Goal: Transaction & Acquisition: Purchase product/service

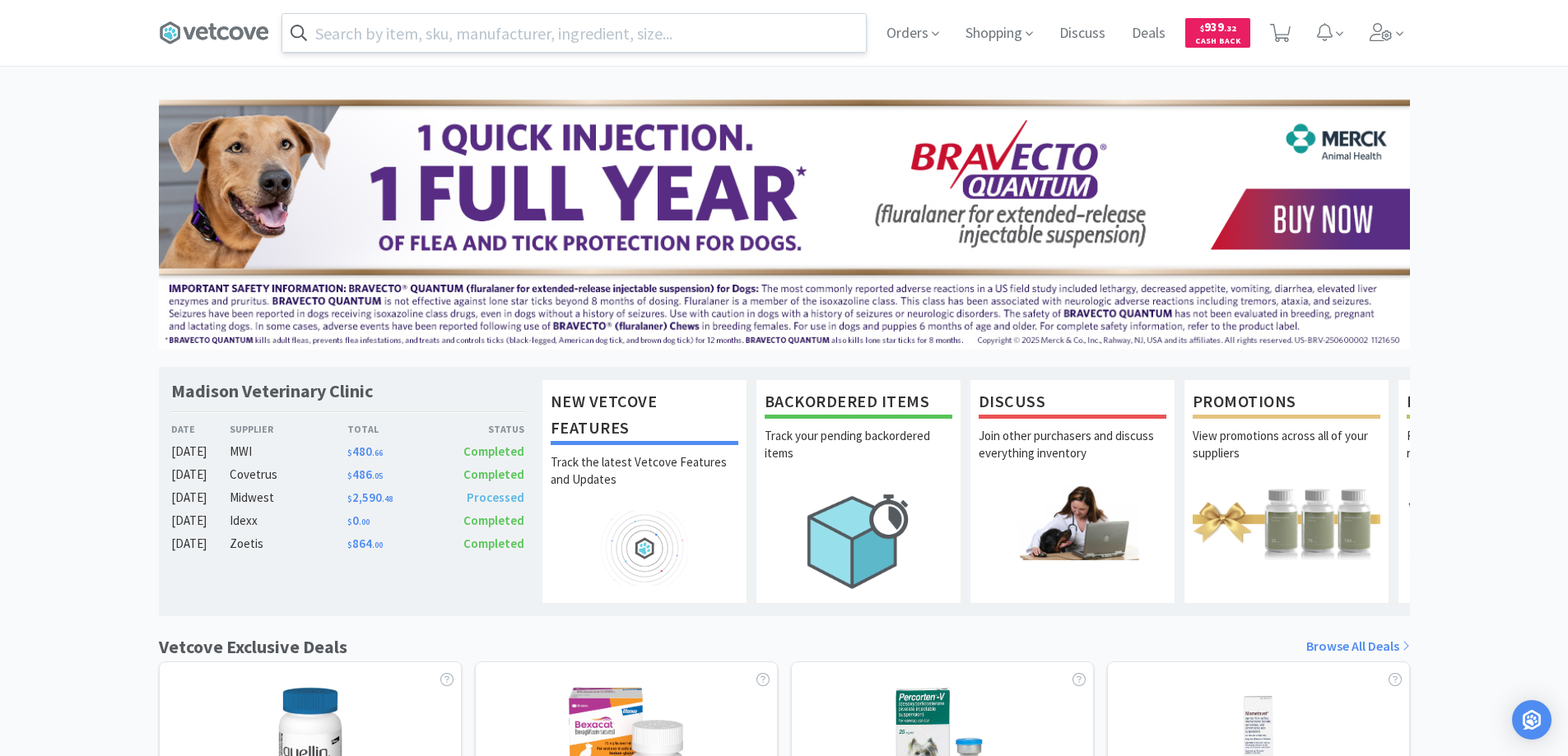
click at [325, 33] on input "text" at bounding box center [574, 34] width 584 height 38
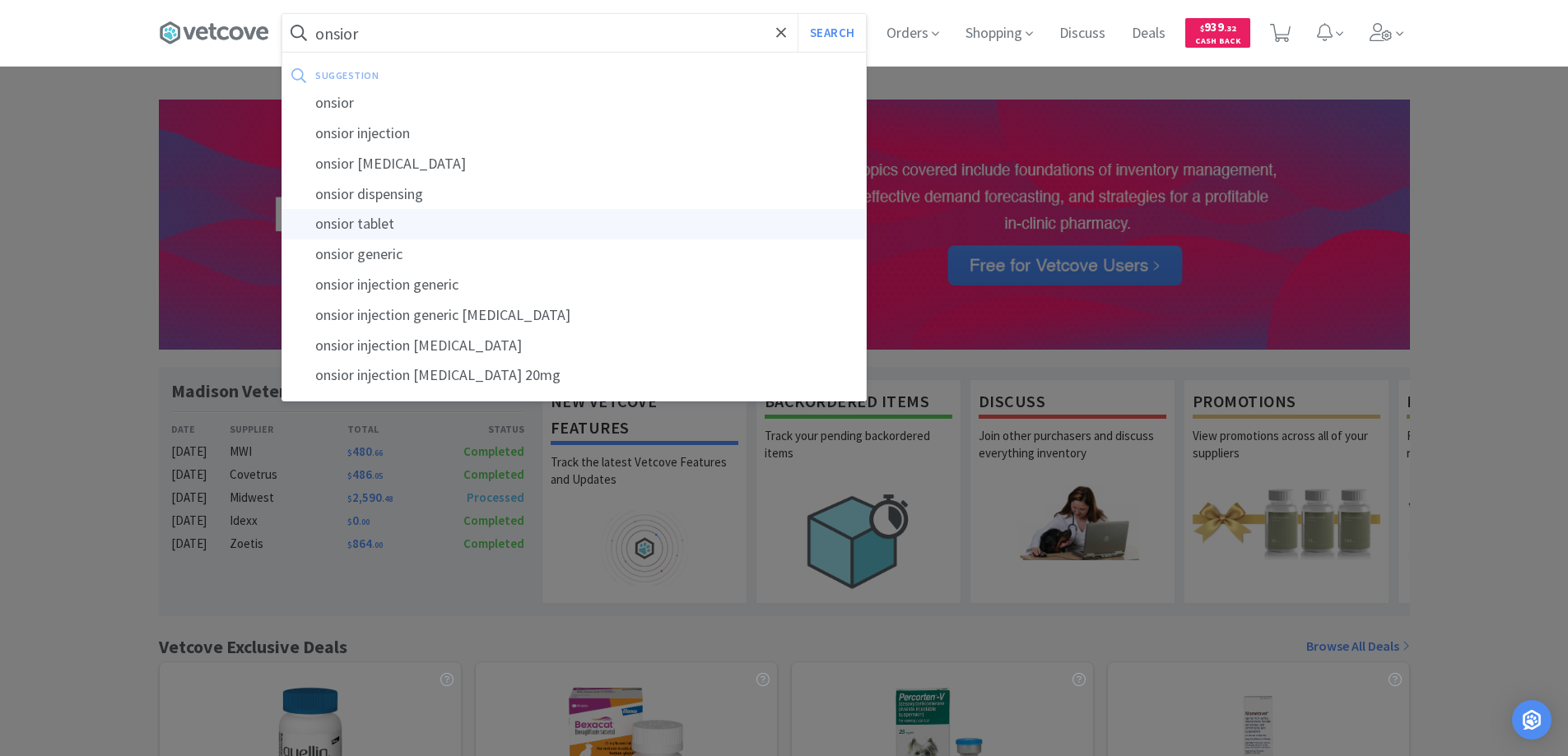
click at [341, 221] on div "onsior tablet" at bounding box center [574, 224] width 584 height 31
type input "onsior tablet"
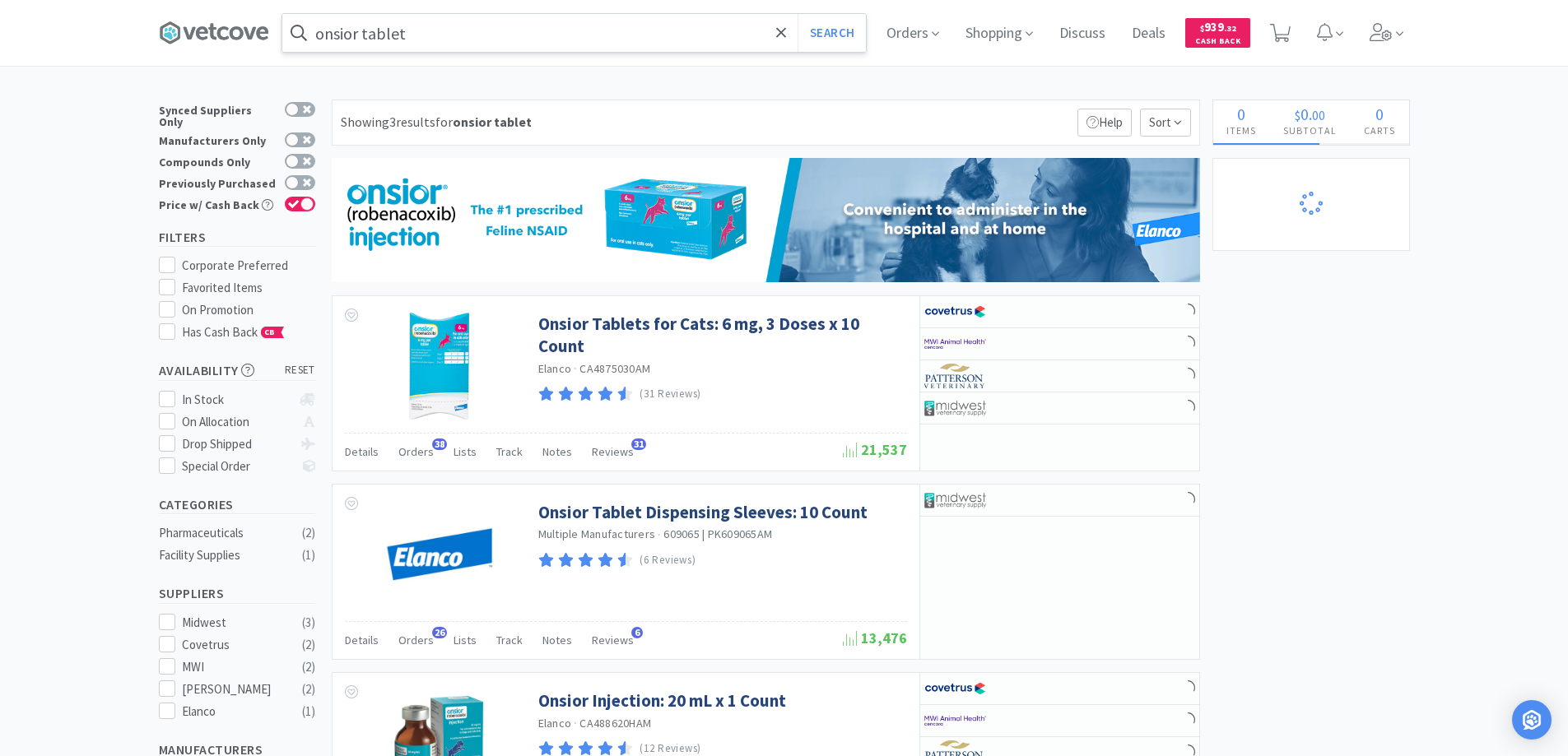
select select "1"
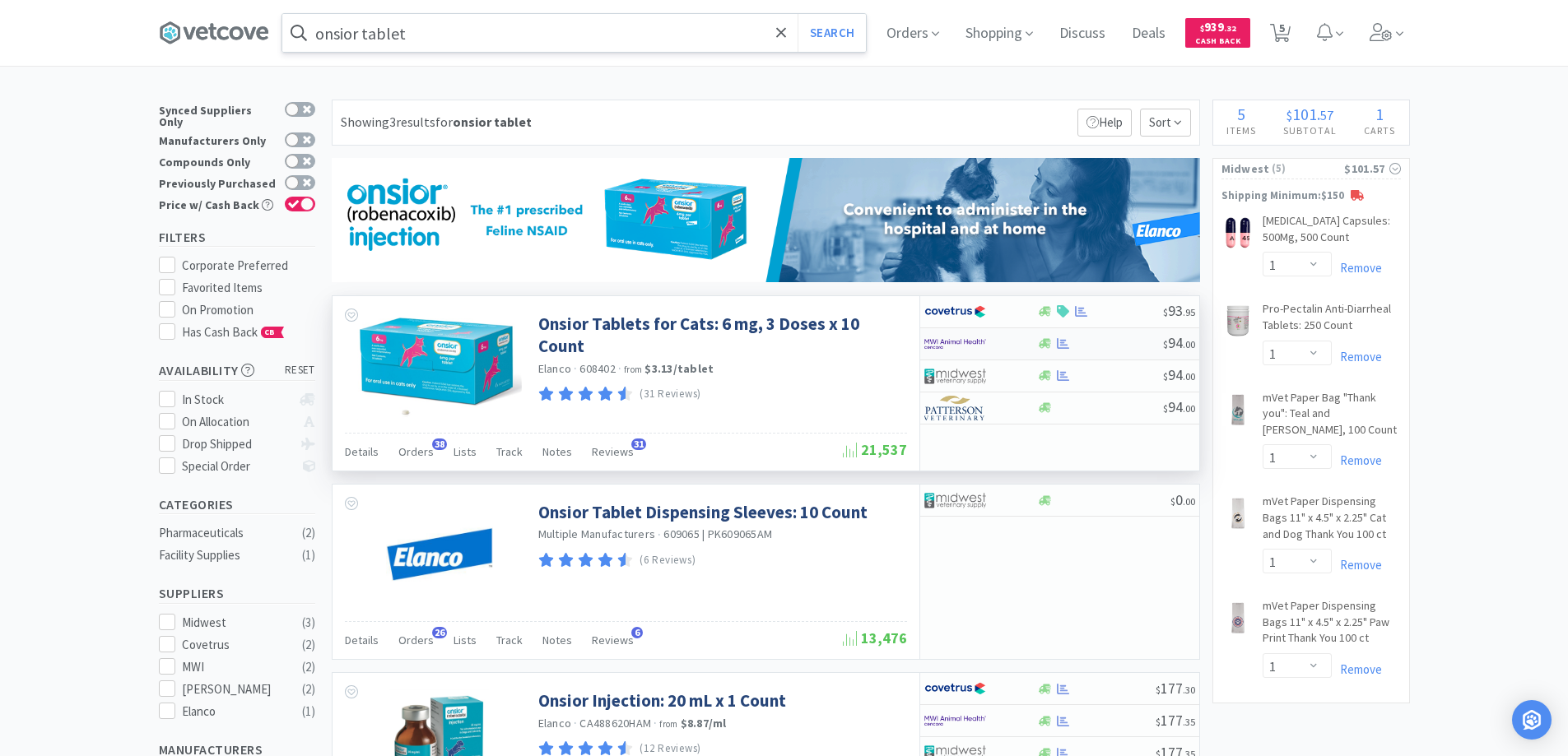
click at [993, 345] on div at bounding box center [969, 343] width 90 height 28
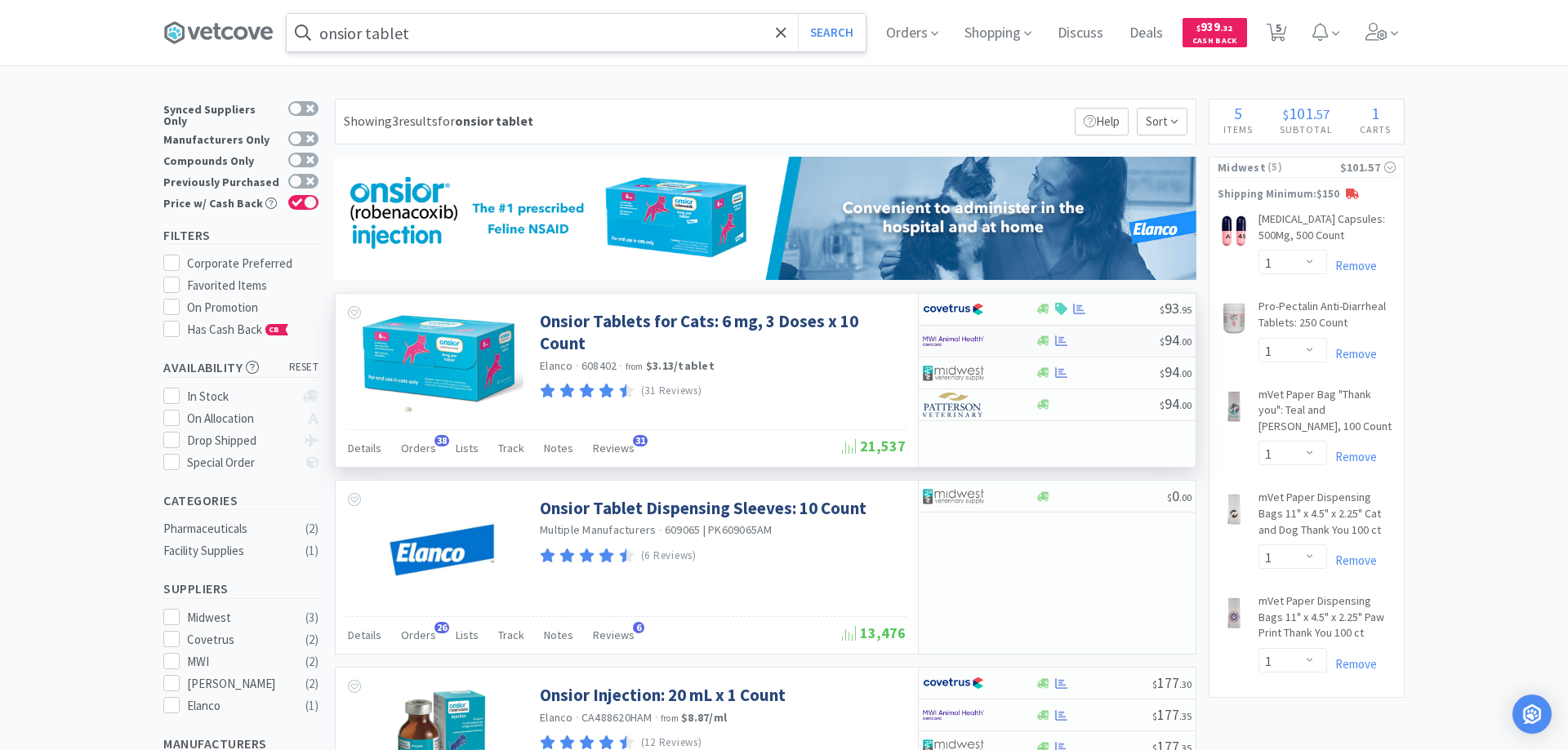
select select "1"
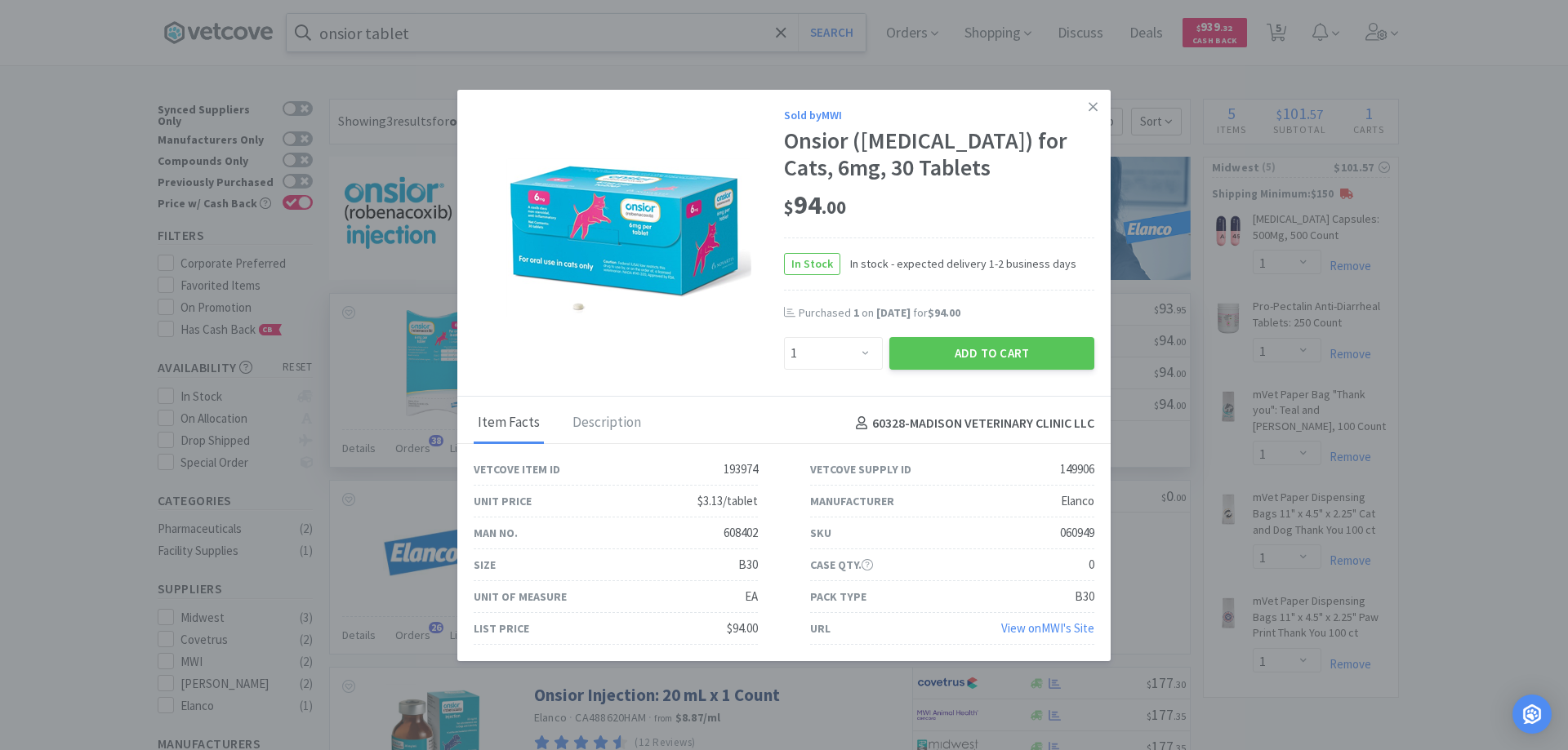
click at [985, 342] on button "Add to Cart" at bounding box center [992, 354] width 205 height 32
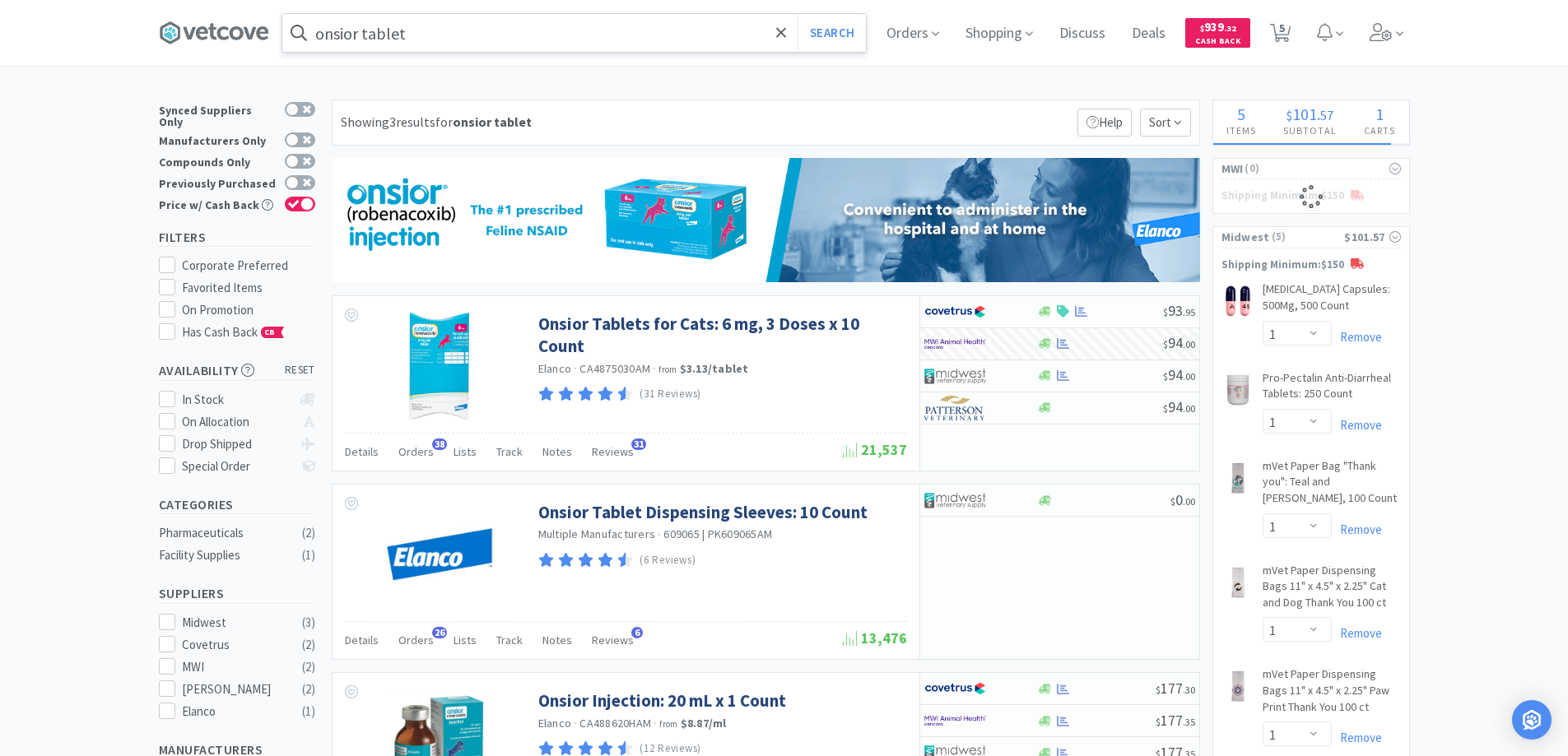
select select "1"
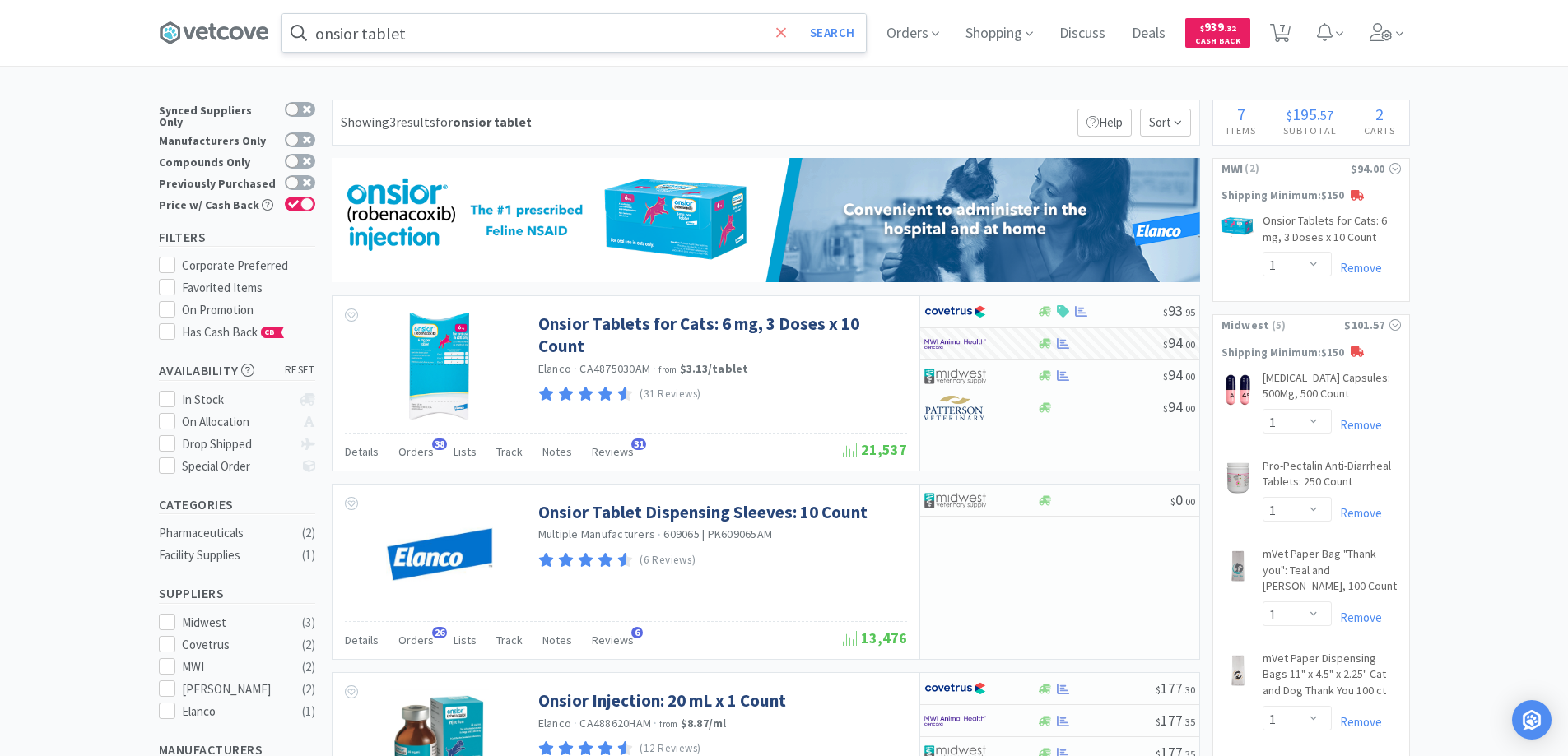
click at [780, 31] on span at bounding box center [781, 33] width 19 height 34
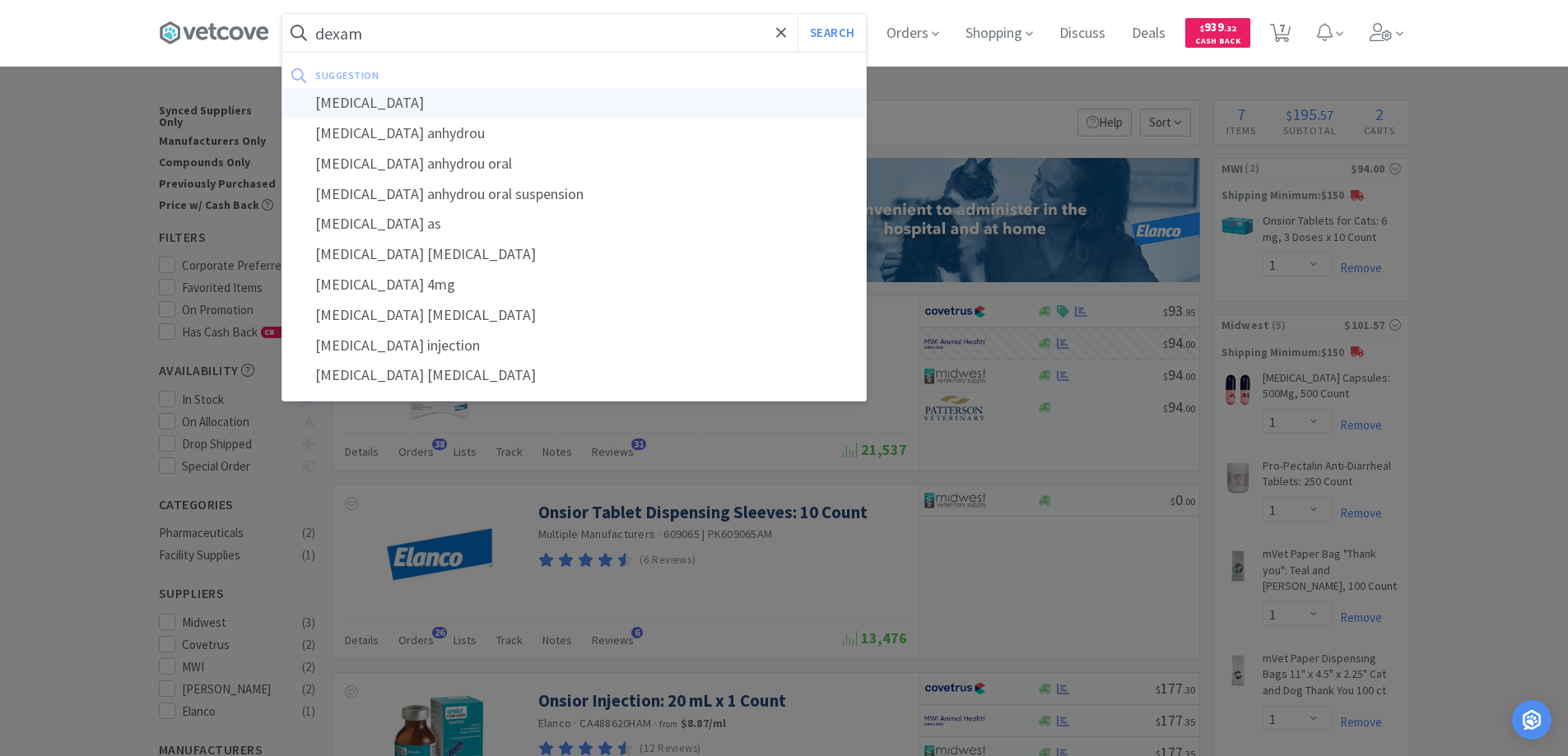
click at [348, 101] on div "[MEDICAL_DATA]" at bounding box center [574, 103] width 584 height 31
type input "[MEDICAL_DATA]"
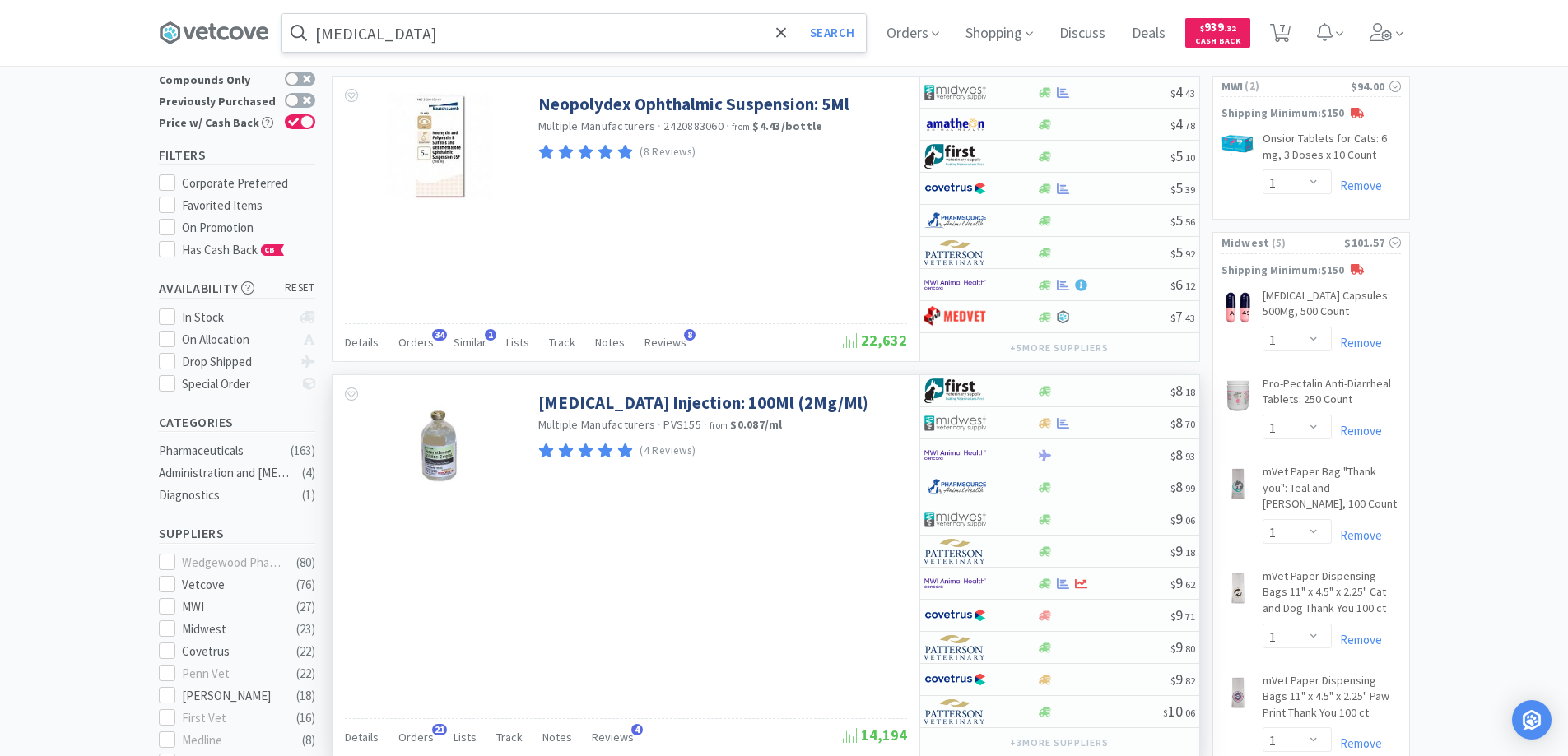
scroll to position [165, 0]
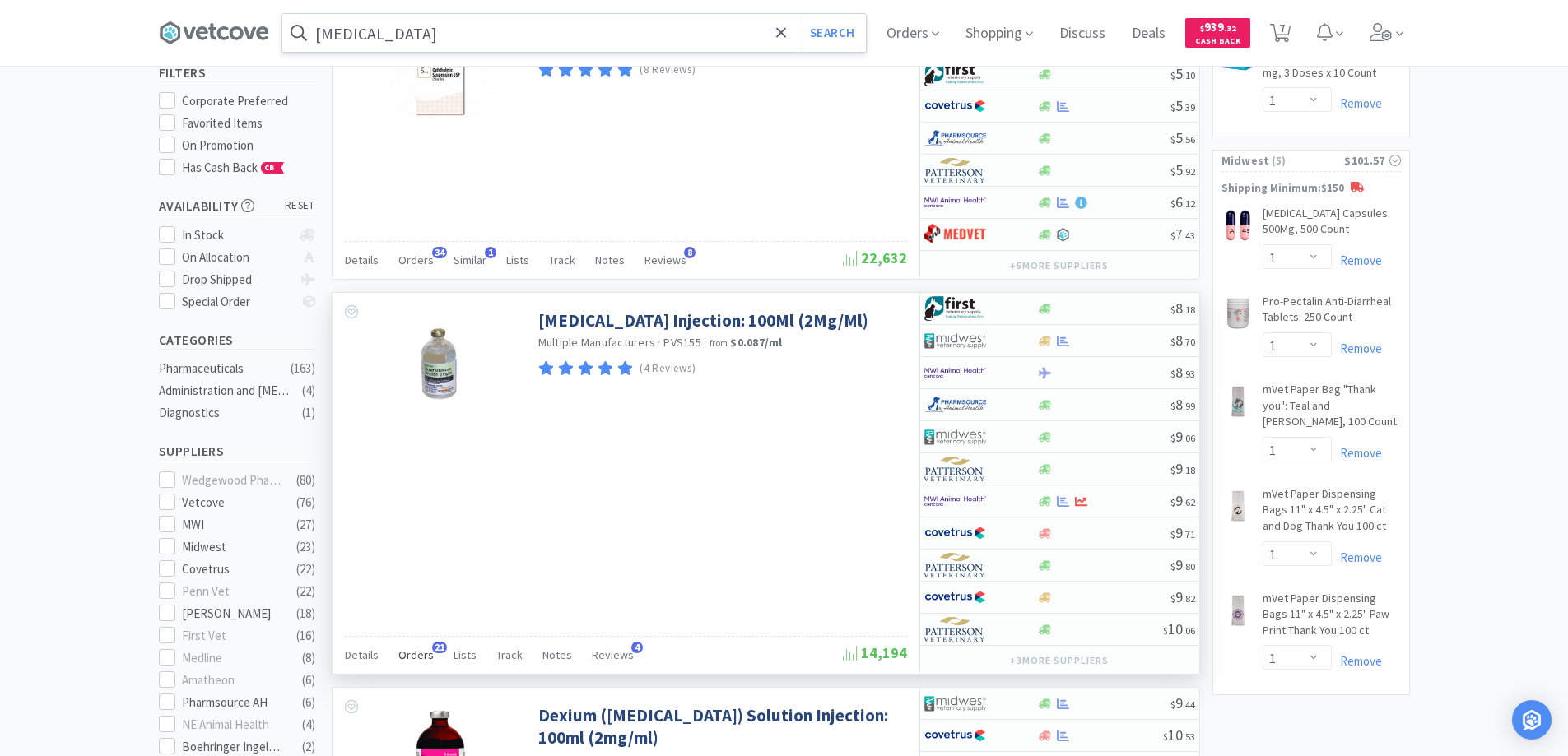
click at [435, 649] on span "21" at bounding box center [439, 648] width 14 height 11
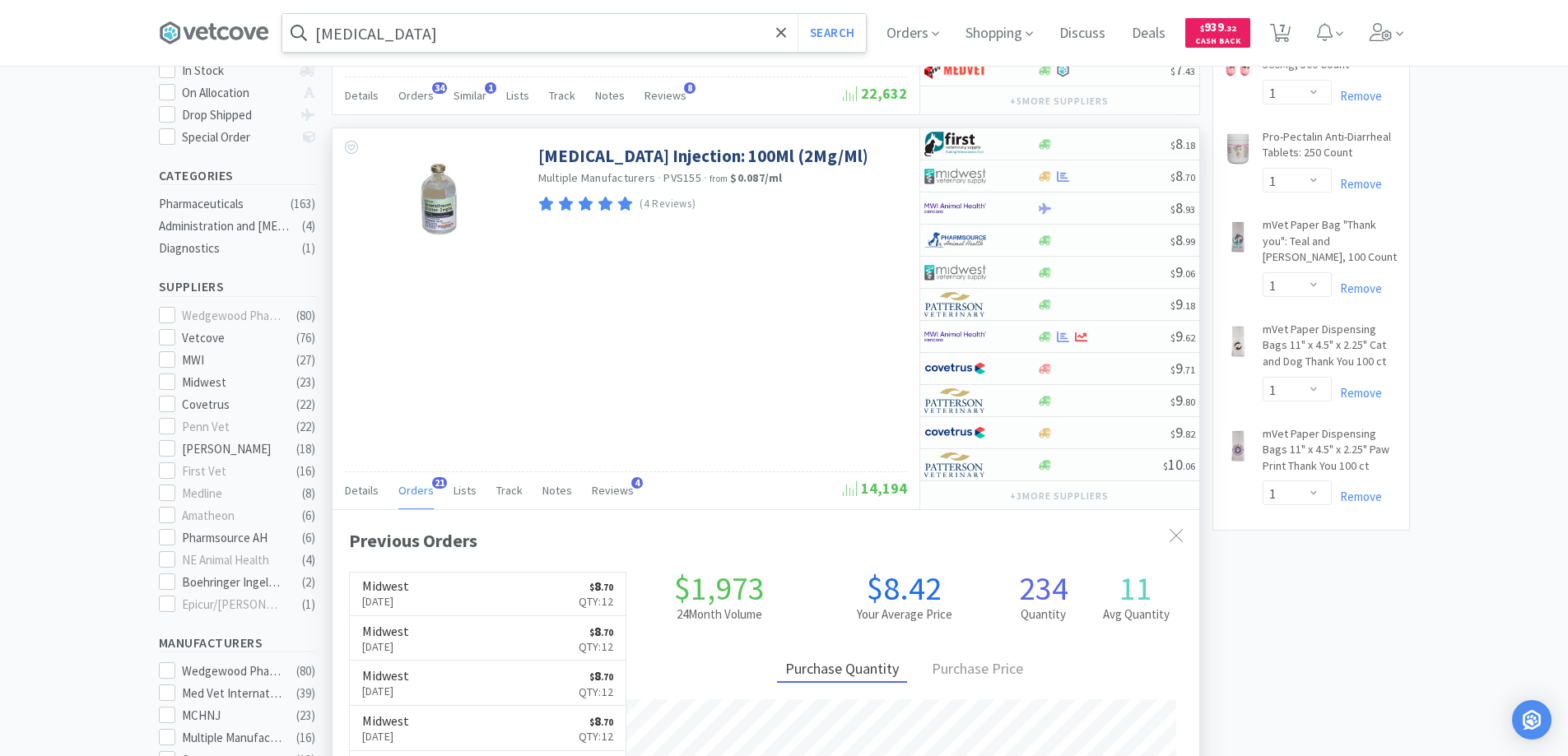
scroll to position [0, 0]
click at [991, 336] on div at bounding box center [969, 336] width 90 height 28
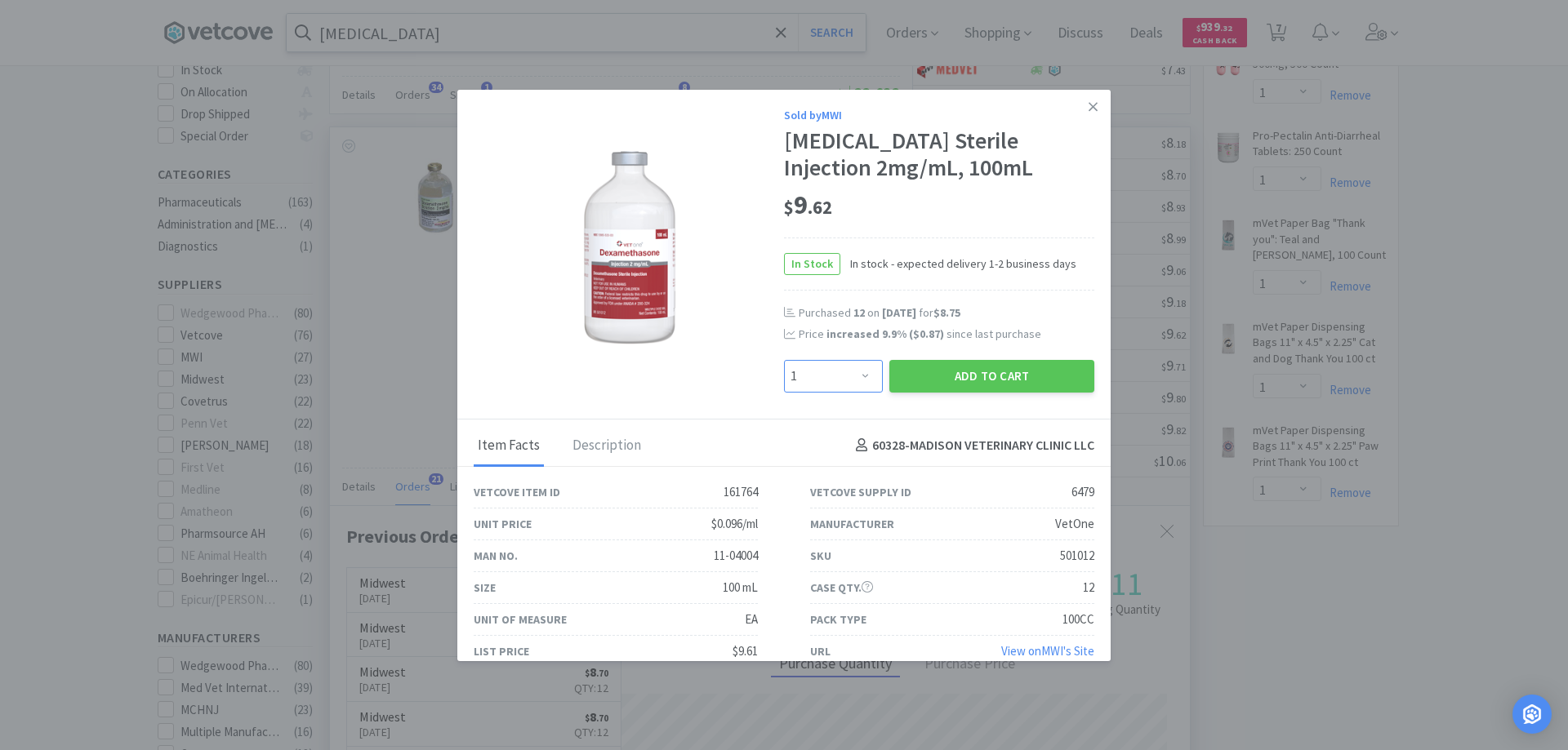
click at [853, 378] on select "Enter Quantity 1 2 3 4 5 6 7 8 9 10 11 12 13 14 15 16 17 18 19 20 Enter Quantity" at bounding box center [833, 376] width 99 height 32
select select "12"
click at [784, 360] on select "Enter Quantity 1 2 3 4 5 6 7 8 9 10 11 12 13 14 15 16 17 18 19 20 Enter Quantity" at bounding box center [833, 376] width 99 height 32
click at [964, 373] on button "Add to Cart" at bounding box center [992, 376] width 205 height 32
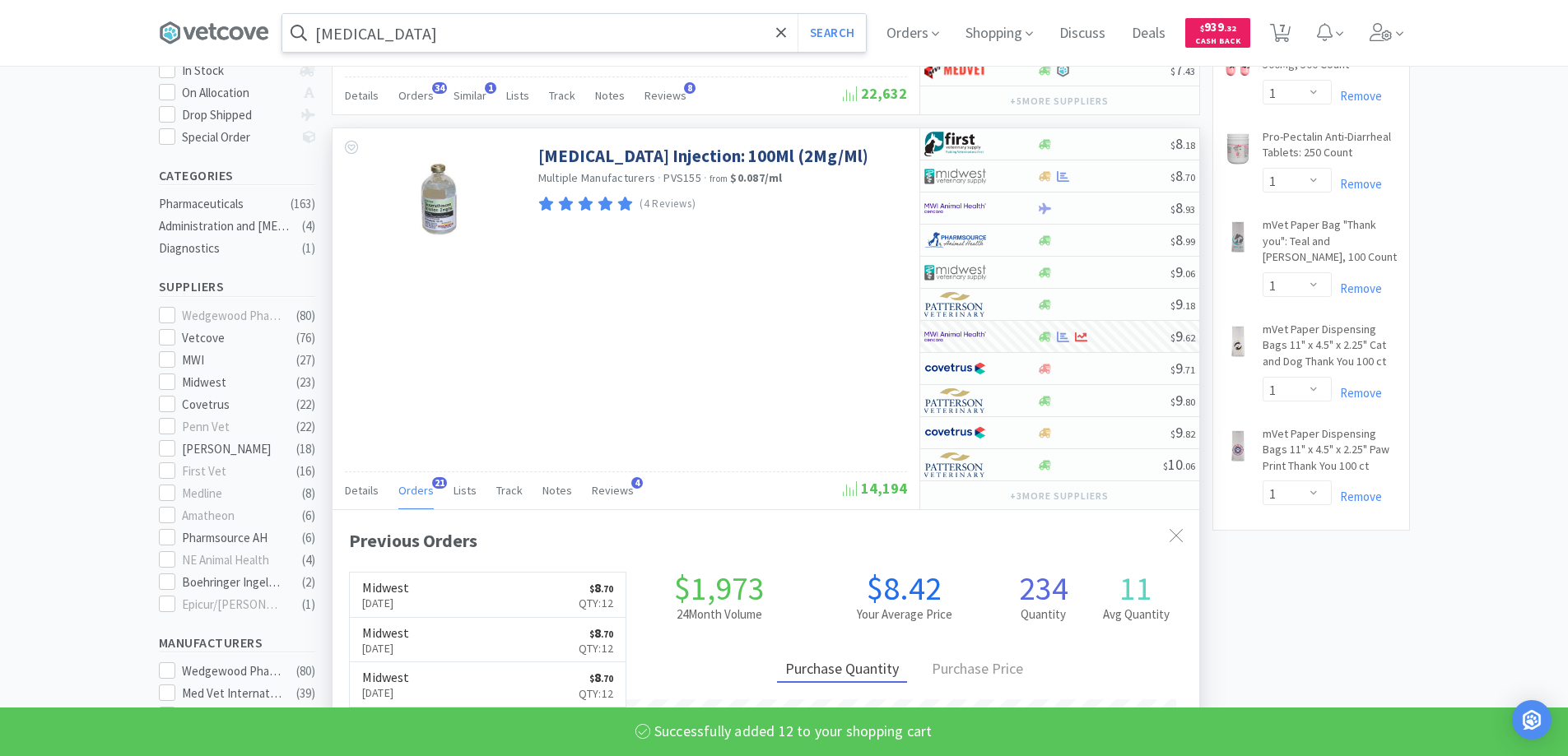
select select "12"
select select "1"
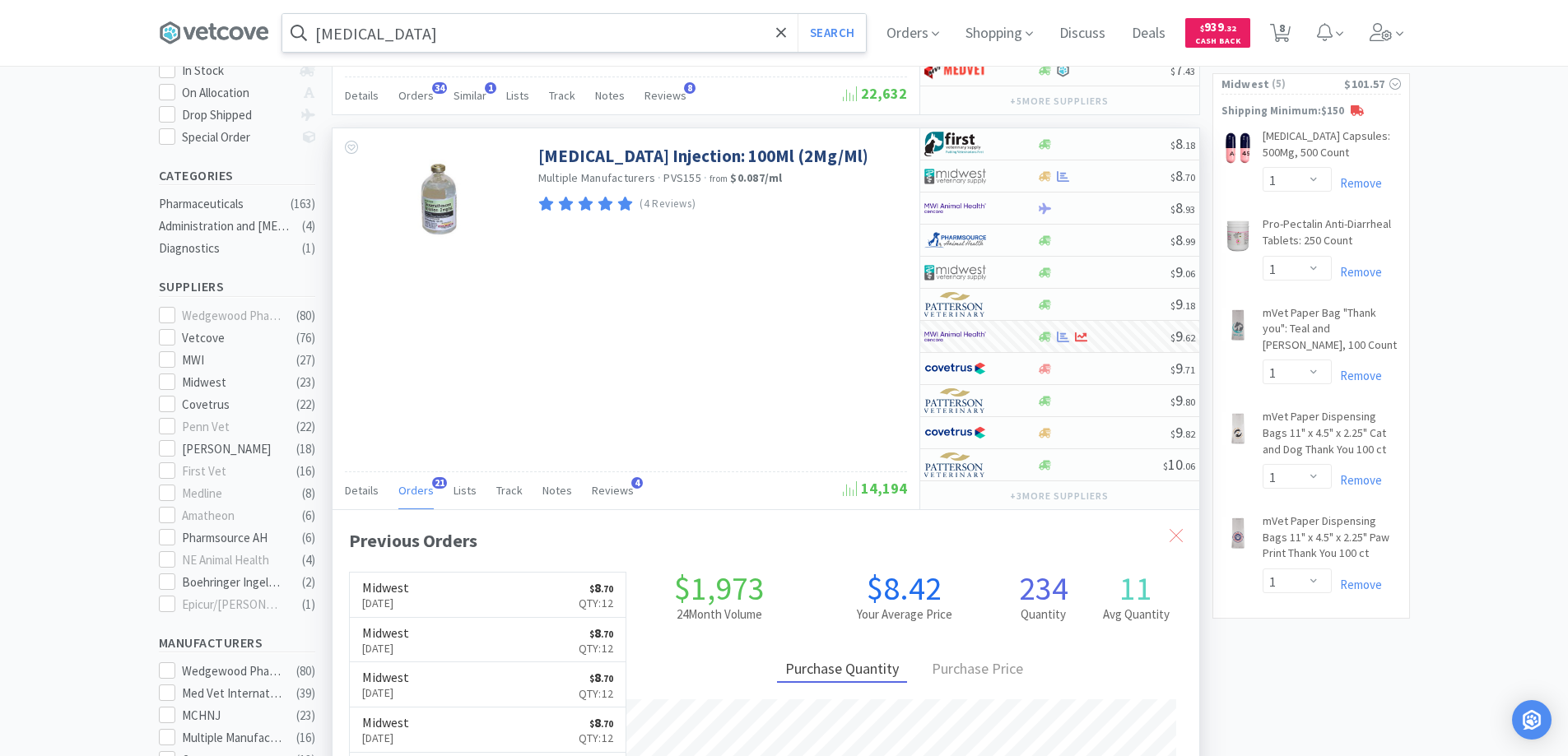
click at [1174, 532] on icon at bounding box center [1176, 536] width 13 height 13
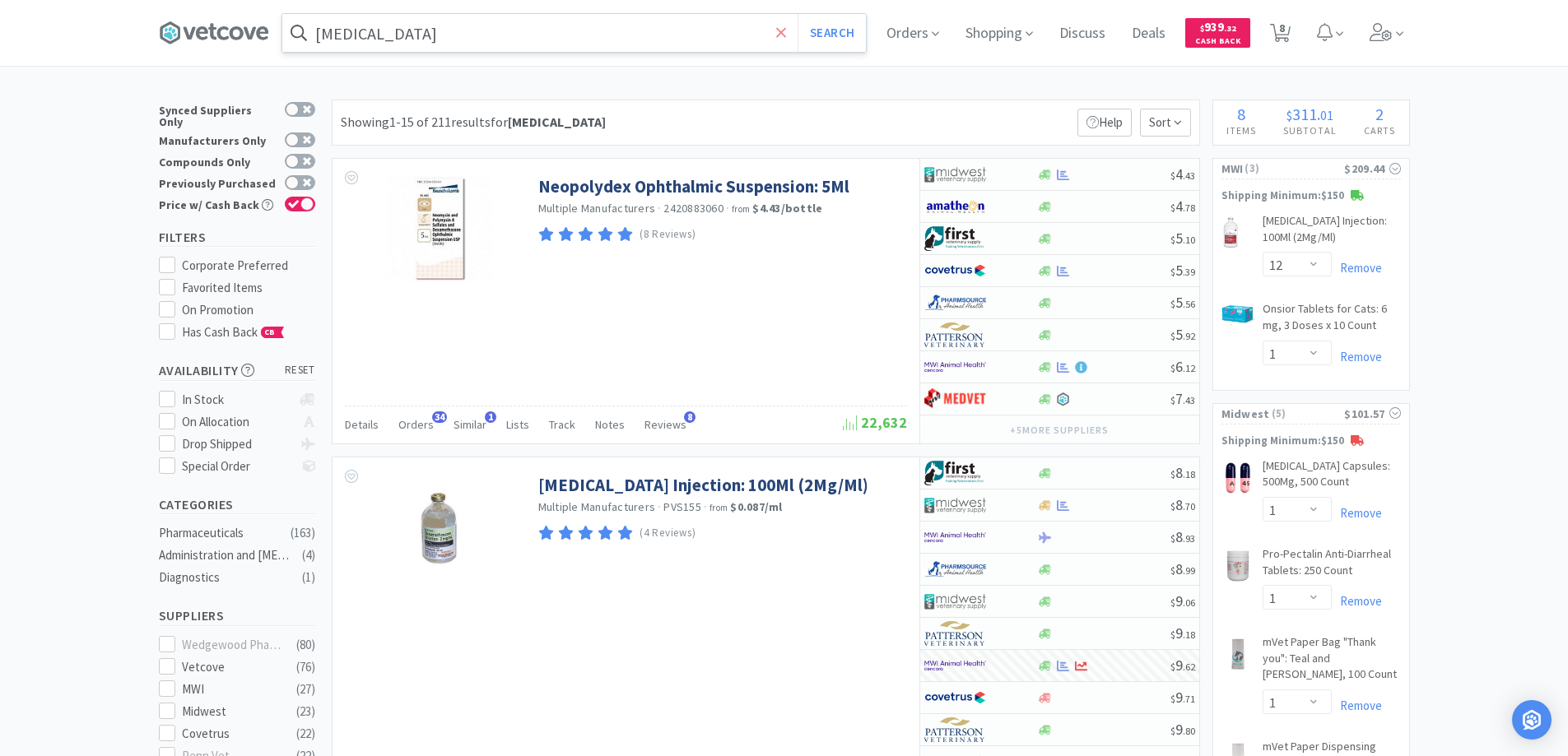
click at [781, 34] on icon at bounding box center [781, 33] width 11 height 16
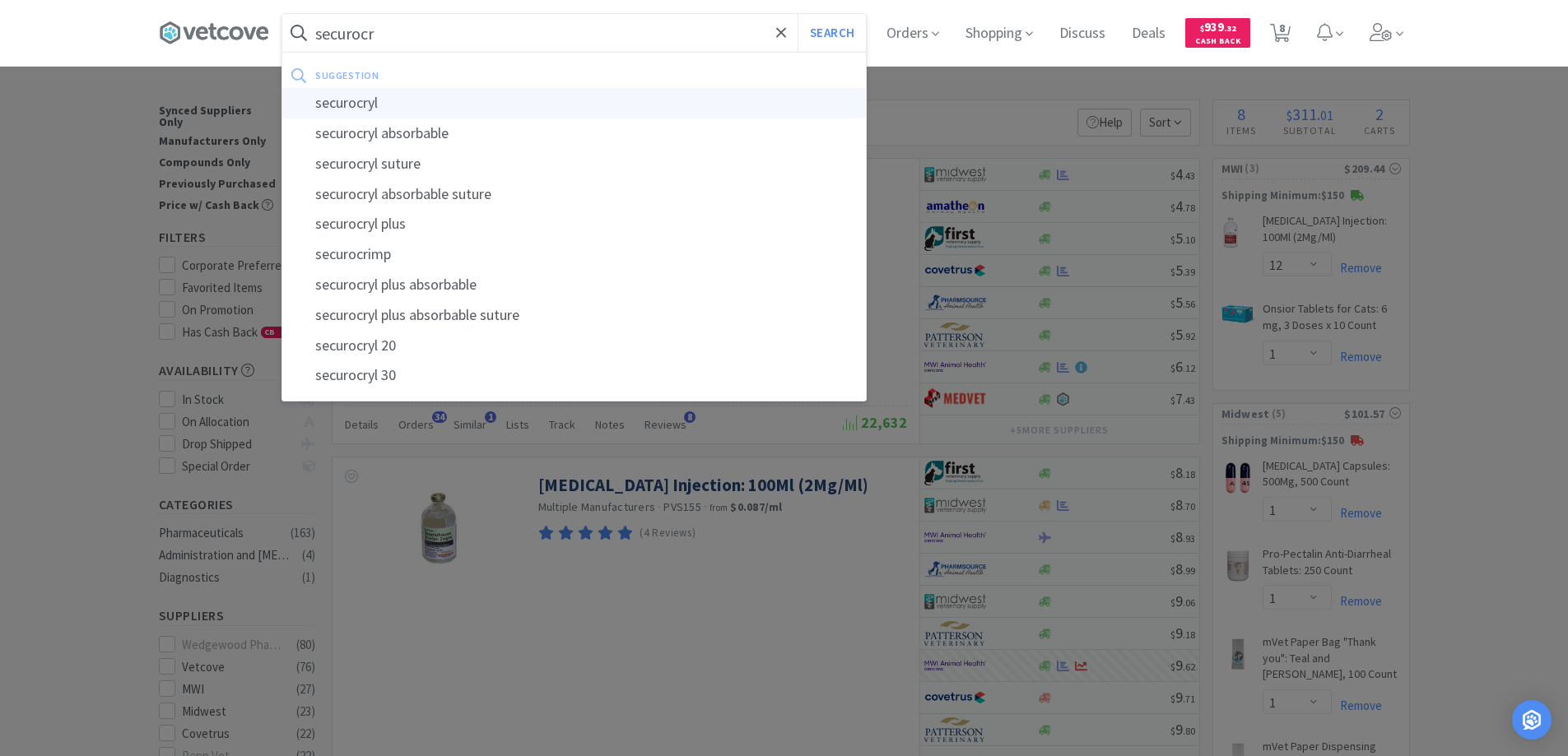
click at [364, 104] on div "securocryl" at bounding box center [574, 103] width 584 height 31
type input "securocryl"
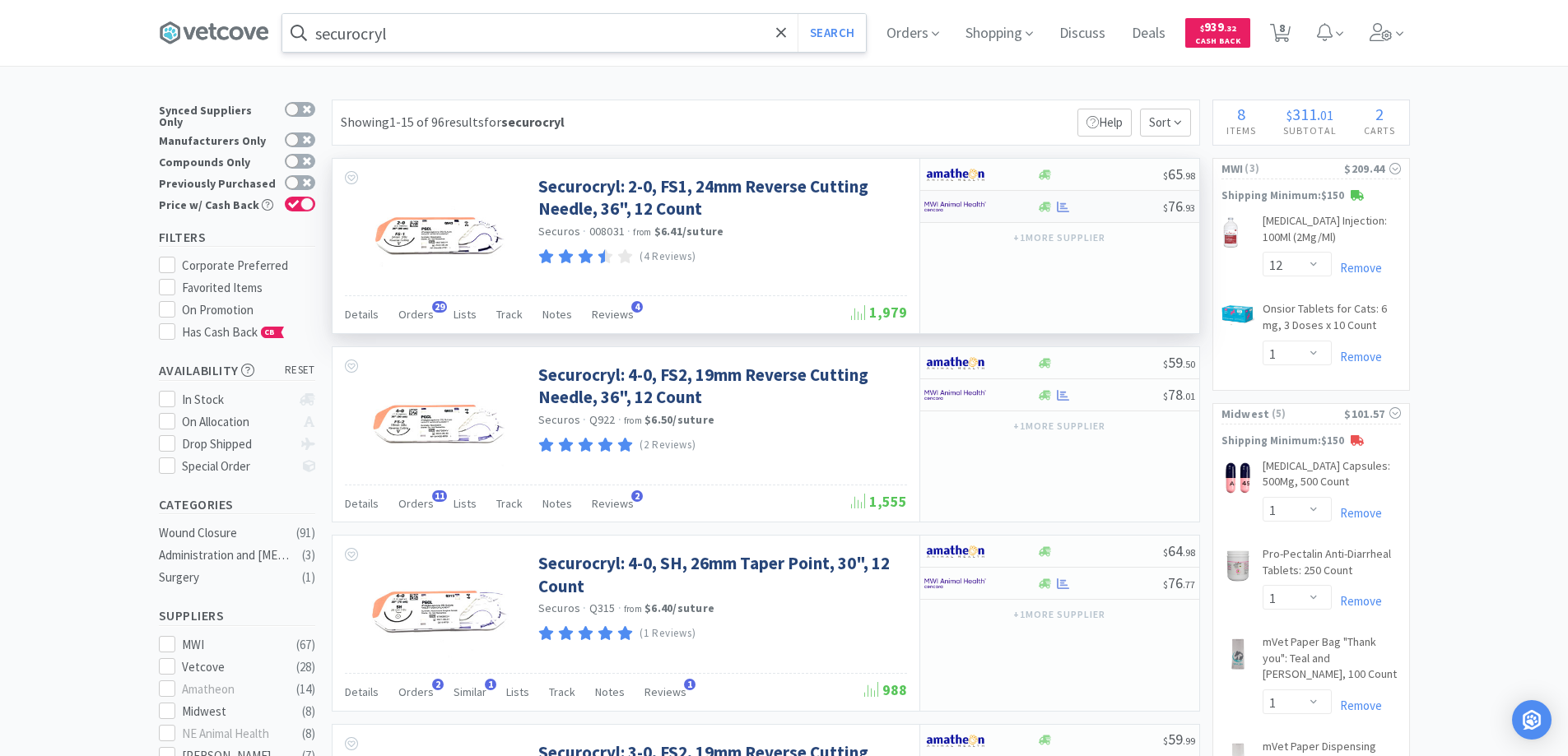
click at [1006, 207] on div at bounding box center [969, 206] width 90 height 28
select select "1"
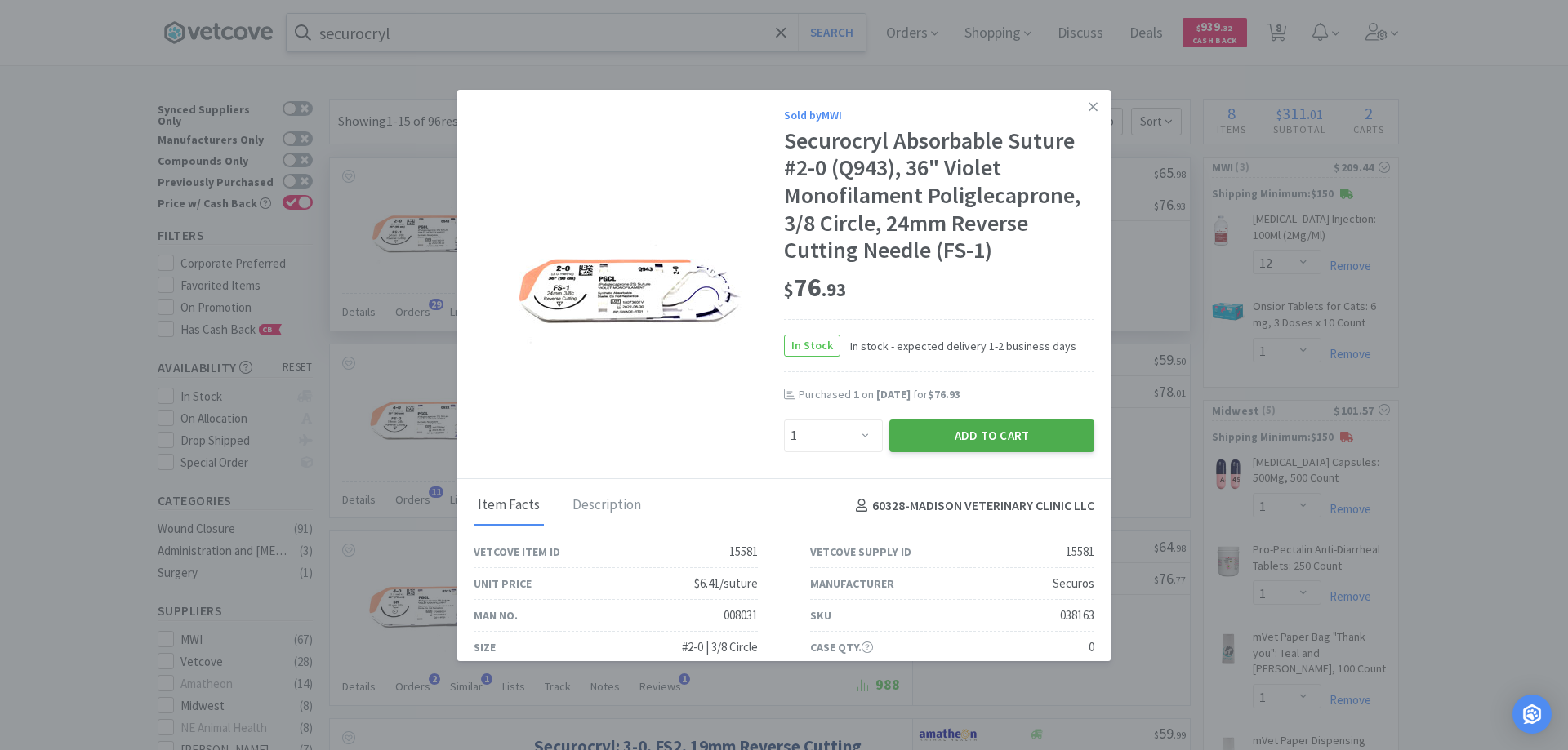
click at [962, 433] on button "Add to Cart" at bounding box center [992, 435] width 205 height 32
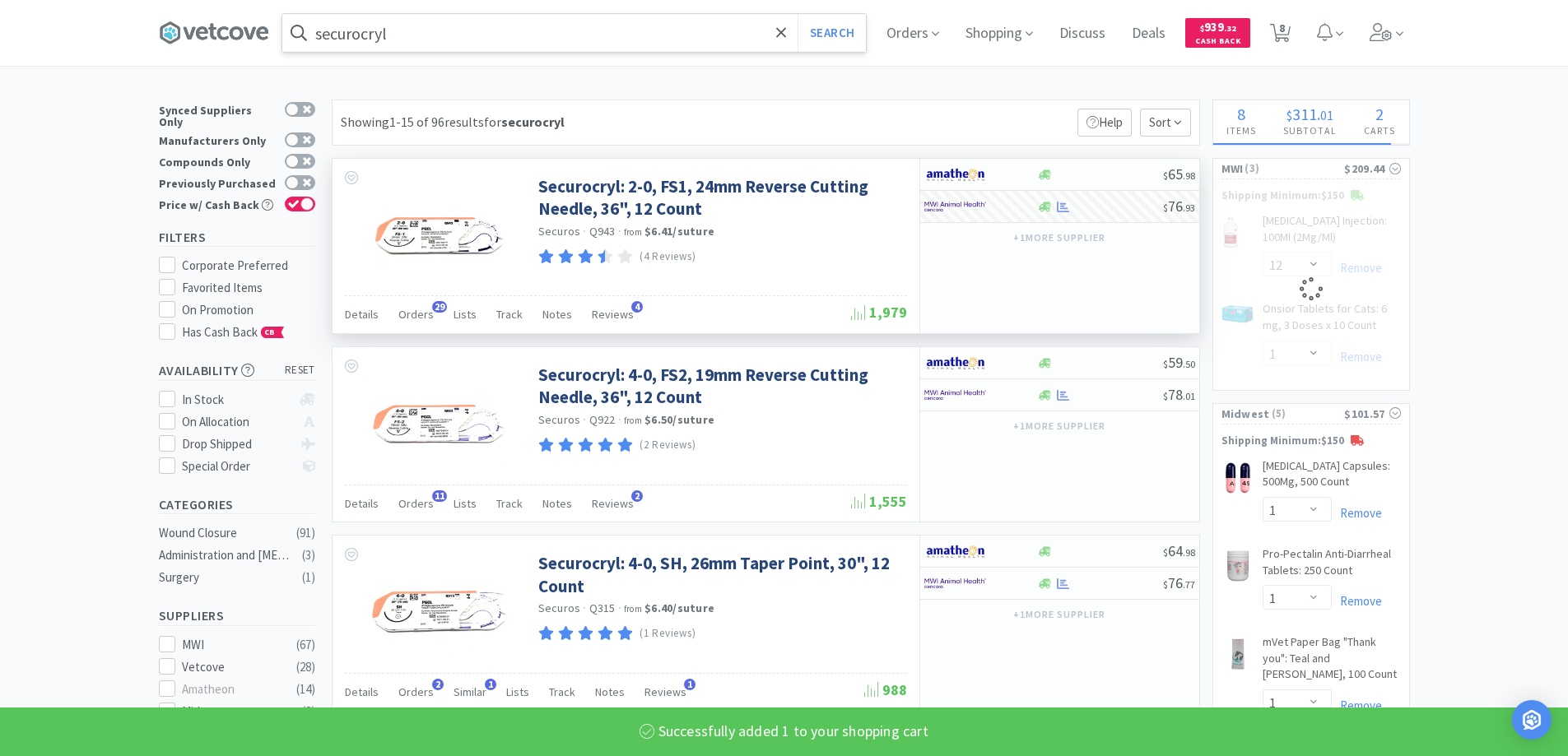
select select "1"
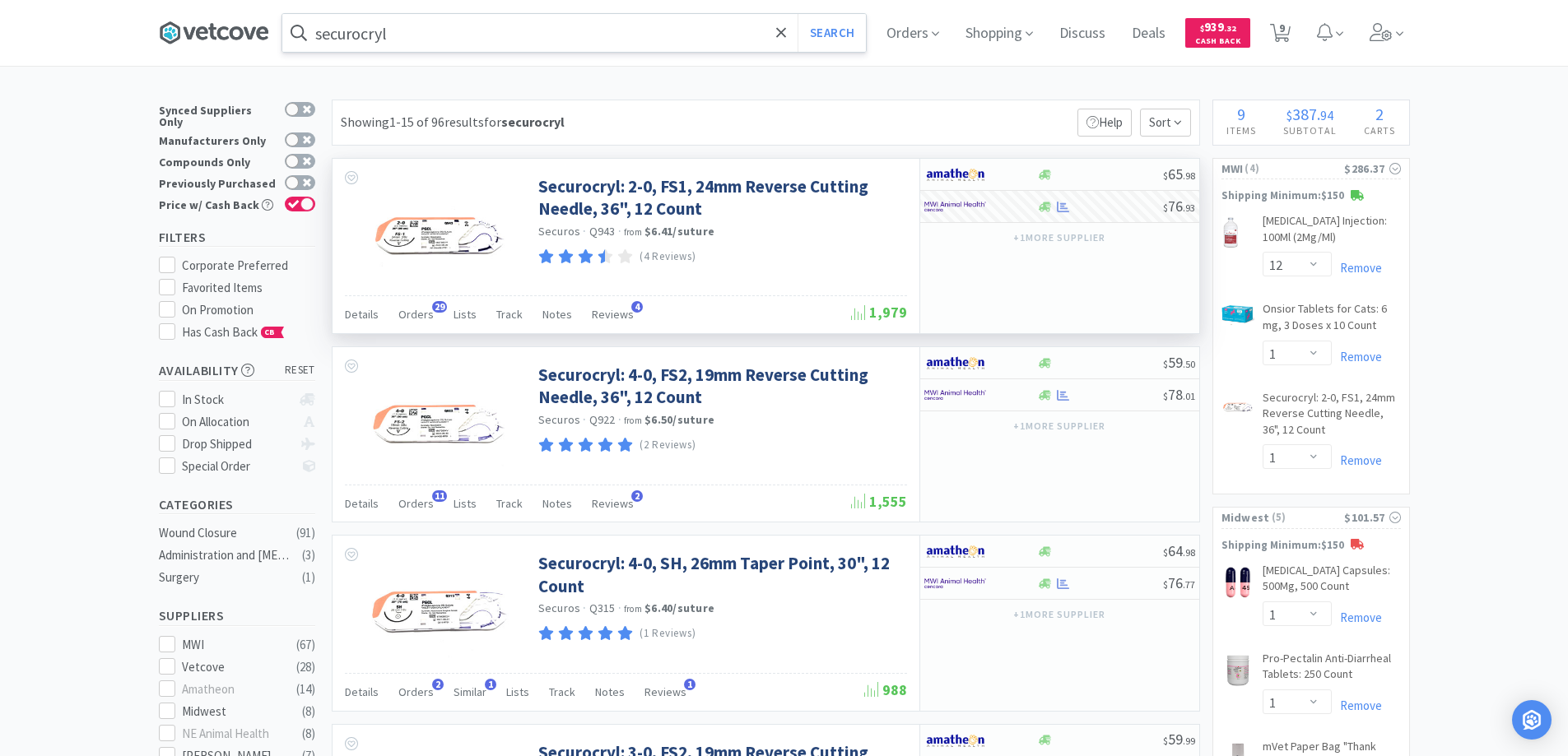
click at [217, 30] on icon at bounding box center [212, 32] width 9 height 16
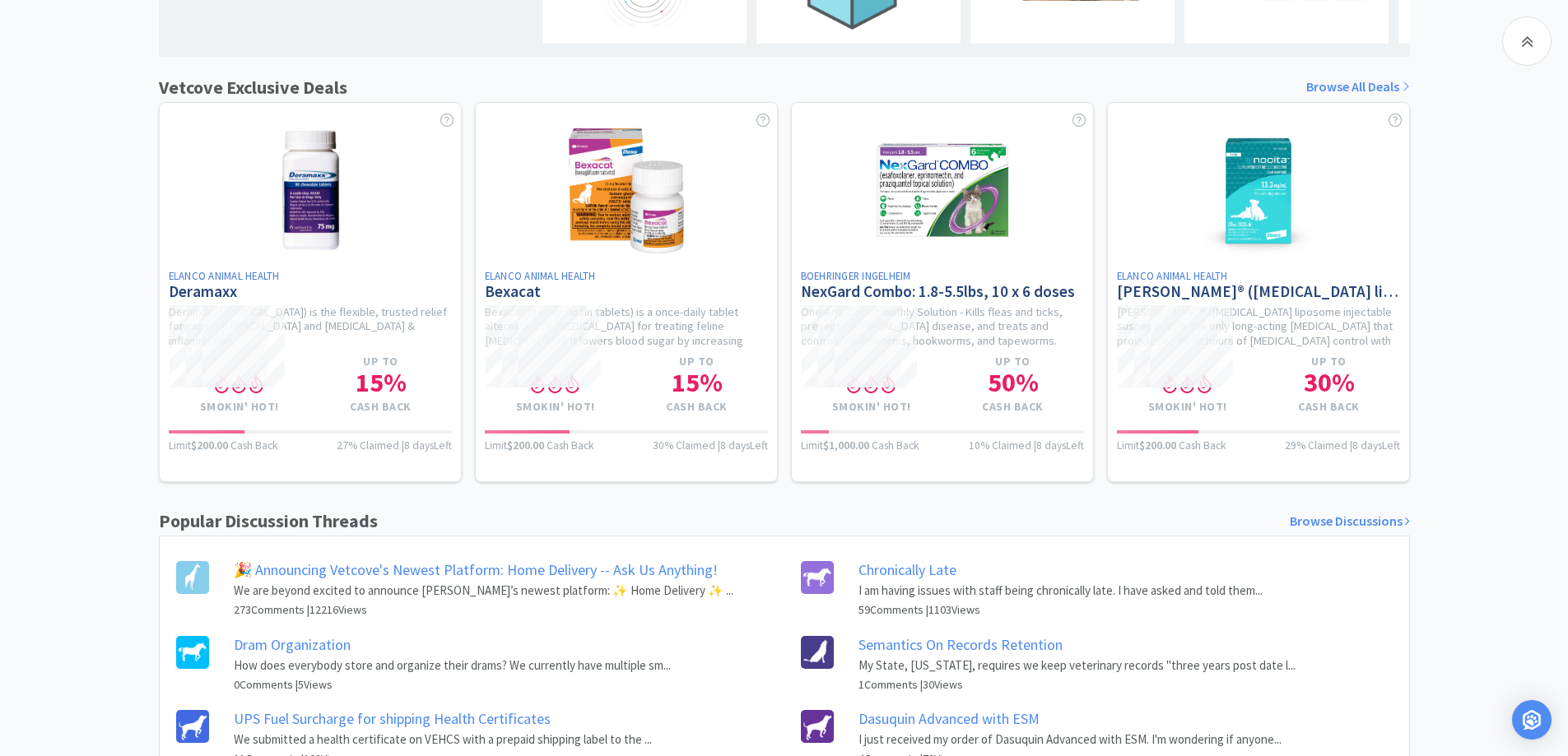
scroll to position [576, 0]
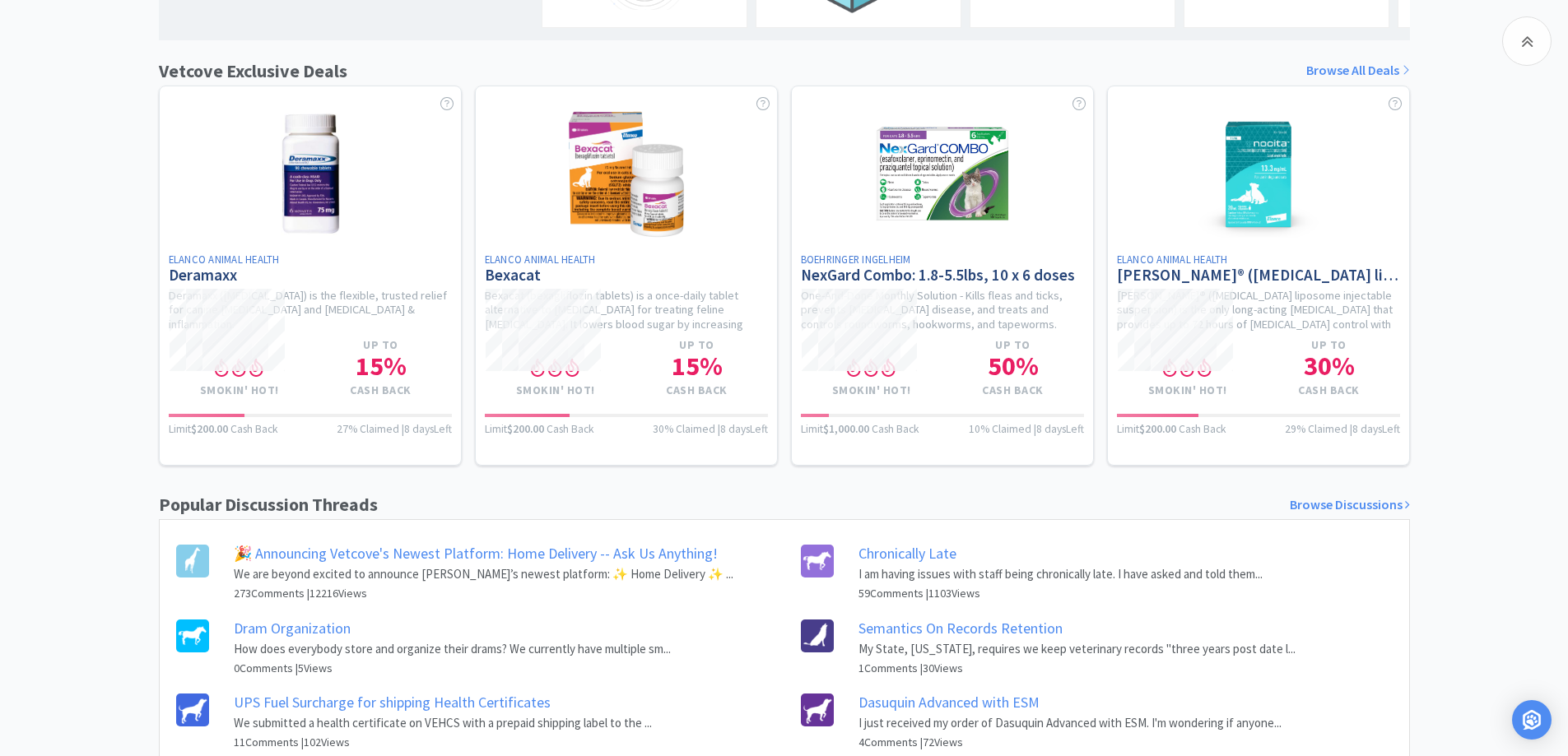
click at [286, 638] on link "Dram Organization" at bounding box center [292, 629] width 117 height 19
